Goal: Task Accomplishment & Management: Complete application form

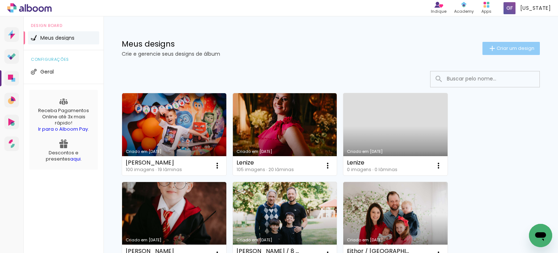
drag, startPoint x: 474, startPoint y: 58, endPoint x: 481, endPoint y: 52, distance: 8.5
click at [475, 57] on div "Meus designs Crie e gerencie seus designs de álbum Criar um design" at bounding box center [331, 39] width 455 height 47
click at [488, 51] on iron-icon at bounding box center [492, 48] width 9 height 9
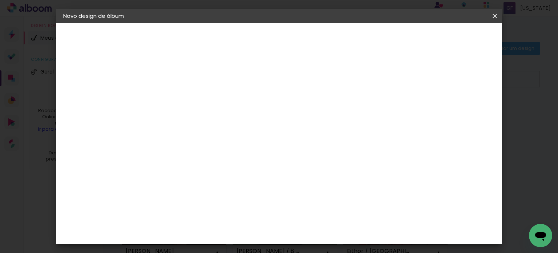
click at [182, 98] on input at bounding box center [182, 97] width 0 height 11
type input "Dyessie"
type paper-input "Dyessie"
click at [0, 0] on header "Informações Dê um título ao seu álbum. Avançar" at bounding box center [0, 0] width 0 height 0
click at [0, 0] on slot "Avançar" at bounding box center [0, 0] width 0 height 0
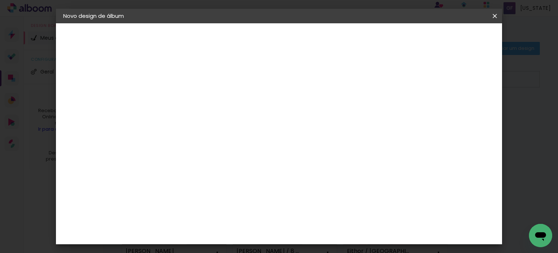
click at [223, 135] on input at bounding box center [193, 138] width 59 height 9
click at [223, 138] on input "sul" at bounding box center [193, 138] width 59 height 9
type input "s"
click at [223, 137] on input at bounding box center [193, 138] width 59 height 9
type input "s"
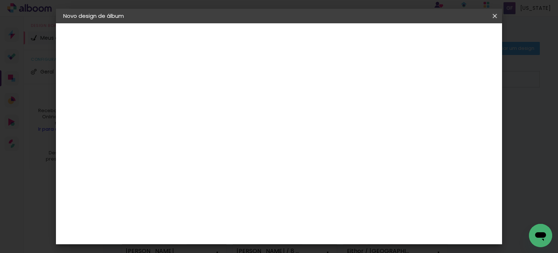
click at [0, 0] on paper-icon-button at bounding box center [0, 0] width 0 height 0
click at [0, 0] on iron-icon at bounding box center [0, 0] width 0 height 0
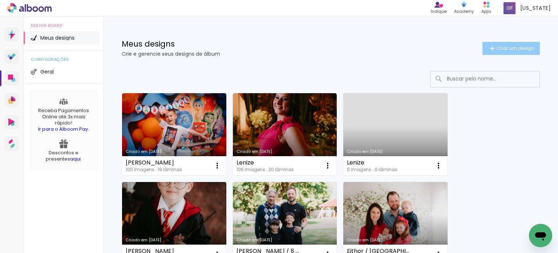
click at [514, 53] on paper-button "Criar um design" at bounding box center [511, 48] width 57 height 13
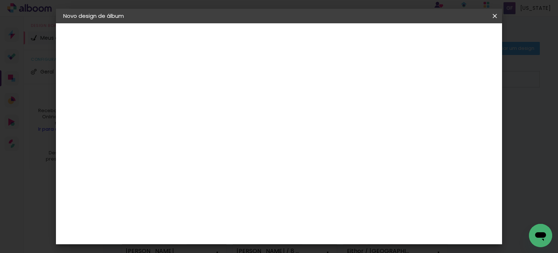
click at [211, 135] on input at bounding box center [193, 138] width 59 height 9
click at [0, 0] on iron-icon at bounding box center [0, 0] width 0 height 0
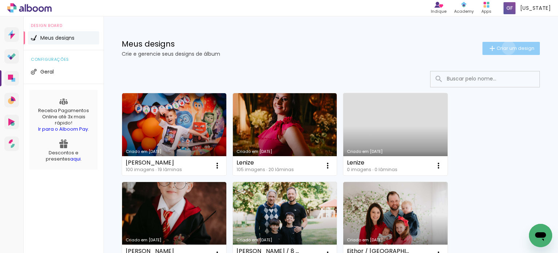
click at [502, 48] on span "Criar um design" at bounding box center [516, 48] width 38 height 5
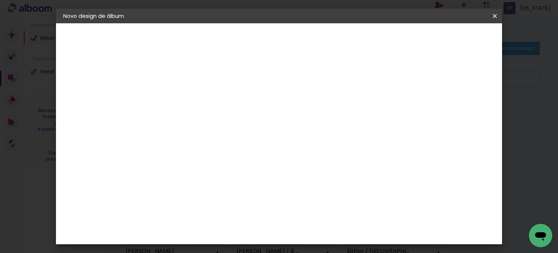
click at [182, 100] on input at bounding box center [182, 97] width 0 height 11
type input "Dyessie"
type paper-input "Dyessie"
click at [0, 0] on header "Informações Dê um título ao seu álbum. Avançar" at bounding box center [0, 0] width 0 height 0
click at [257, 42] on paper-button "Avançar" at bounding box center [239, 38] width 36 height 12
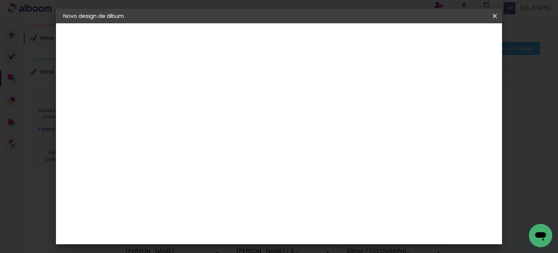
click at [237, 121] on div at bounding box center [200, 121] width 73 height 1
type input "sul"
type paper-input "sul"
click at [195, 163] on div "Grupo Foto Sul" at bounding box center [186, 168] width 18 height 17
click at [298, 34] on paper-button "Avançar" at bounding box center [281, 38] width 36 height 12
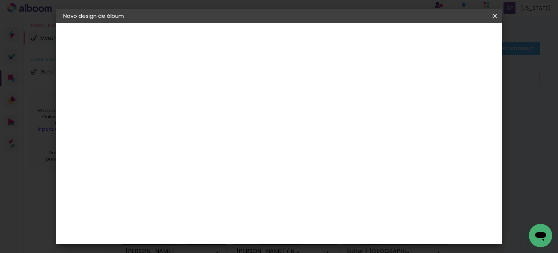
click at [231, 156] on span "20 × 25" at bounding box center [214, 165] width 34 height 19
click at [0, 0] on slot "Avançar" at bounding box center [0, 0] width 0 height 0
click at [391, 39] on span "Iniciar design" at bounding box center [374, 38] width 33 height 5
click at [391, 36] on span "Iniciar design" at bounding box center [374, 38] width 33 height 5
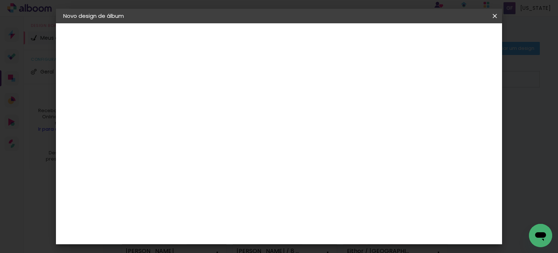
click at [398, 38] on paper-button "Iniciar design" at bounding box center [374, 38] width 48 height 12
click at [391, 40] on span "Iniciar design" at bounding box center [374, 38] width 33 height 5
click at [391, 38] on span "Iniciar design" at bounding box center [374, 38] width 33 height 5
click at [391, 37] on span "Iniciar design" at bounding box center [374, 38] width 33 height 5
click at [391, 40] on span "Iniciar design" at bounding box center [374, 38] width 33 height 5
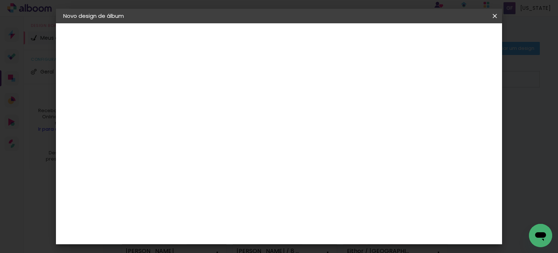
click at [391, 40] on span "Iniciar design" at bounding box center [374, 38] width 33 height 5
click at [391, 41] on span "Iniciar design" at bounding box center [374, 38] width 33 height 5
click at [391, 40] on span "Iniciar design" at bounding box center [374, 38] width 33 height 5
click at [398, 34] on paper-button "Iniciar design" at bounding box center [374, 38] width 48 height 12
click at [391, 39] on span "Iniciar design" at bounding box center [374, 38] width 33 height 5
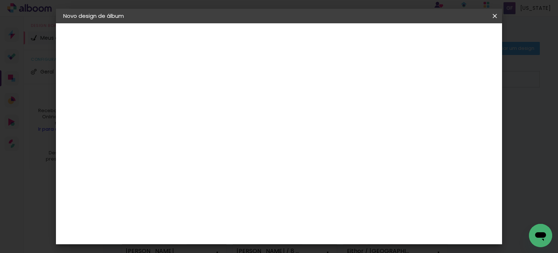
click at [398, 37] on paper-button "Iniciar design" at bounding box center [374, 38] width 48 height 12
click at [391, 41] on span "Iniciar design" at bounding box center [374, 38] width 33 height 5
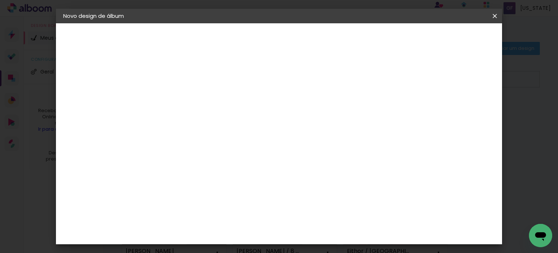
click at [391, 41] on span "Iniciar design" at bounding box center [374, 38] width 33 height 5
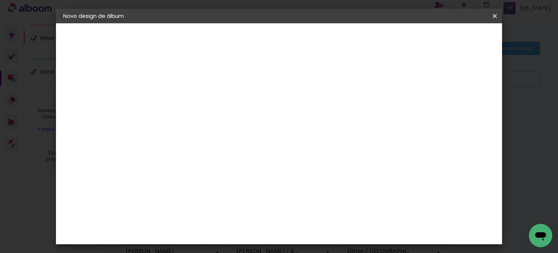
click at [391, 41] on span "Iniciar design" at bounding box center [374, 38] width 33 height 5
click at [391, 38] on span "Iniciar design" at bounding box center [374, 38] width 33 height 5
click at [350, 79] on div at bounding box center [346, 78] width 7 height 7
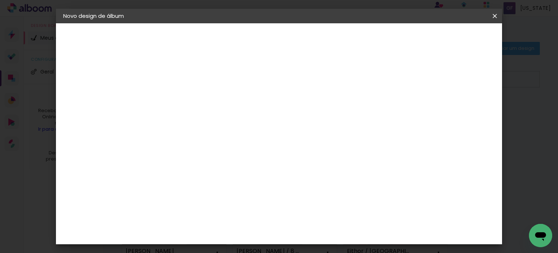
type paper-checkbox "on"
click at [391, 40] on span "Iniciar design" at bounding box center [374, 38] width 33 height 5
click at [350, 80] on div at bounding box center [346, 78] width 7 height 7
click at [391, 38] on span "Iniciar design" at bounding box center [374, 38] width 33 height 5
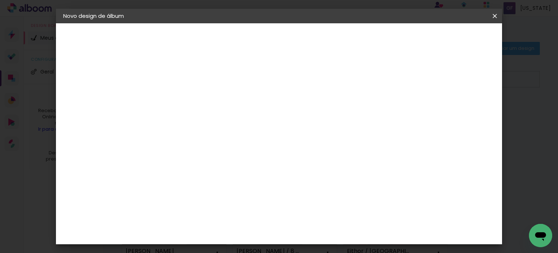
click at [391, 38] on span "Iniciar design" at bounding box center [374, 38] width 33 height 5
click at [409, 45] on header "Revisão Verifique as configurações do seu álbum. Voltar Iniciar design" at bounding box center [280, 41] width 258 height 37
click at [391, 41] on span "Iniciar design" at bounding box center [374, 38] width 33 height 5
click at [398, 42] on paper-button "Iniciar design" at bounding box center [374, 38] width 48 height 12
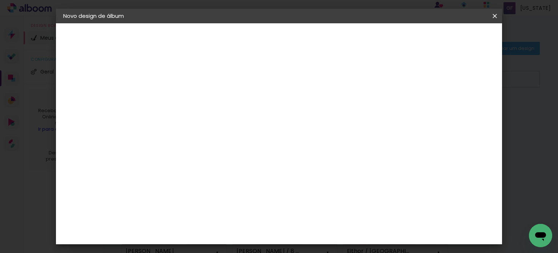
click at [398, 42] on paper-button "Iniciar design" at bounding box center [374, 38] width 48 height 12
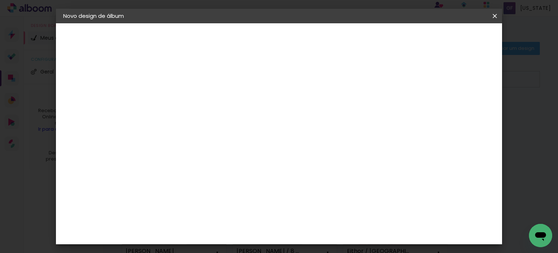
click at [398, 42] on paper-button "Iniciar design" at bounding box center [374, 38] width 48 height 12
